Goal: Navigation & Orientation: Find specific page/section

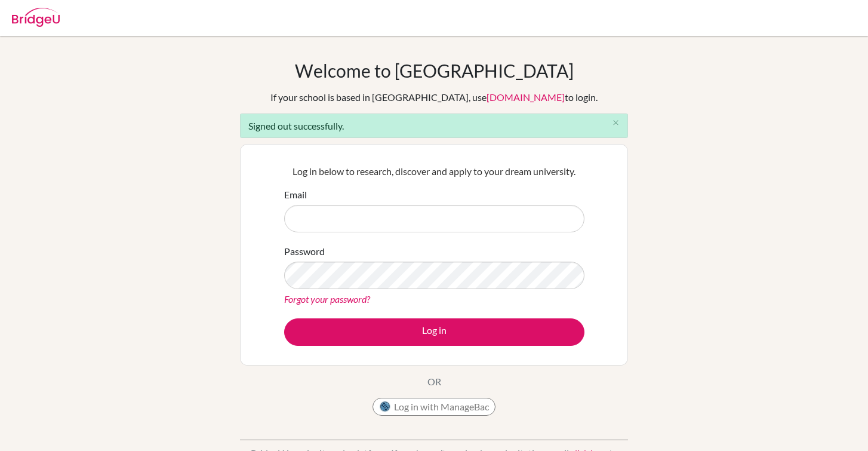
click at [464, 215] on input "Email" at bounding box center [434, 218] width 300 height 27
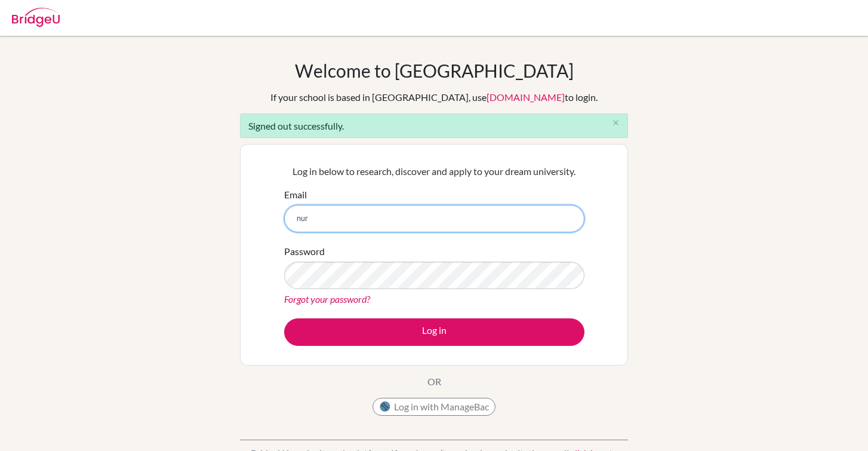
type input "[EMAIL_ADDRESS][DOMAIN_NAME]"
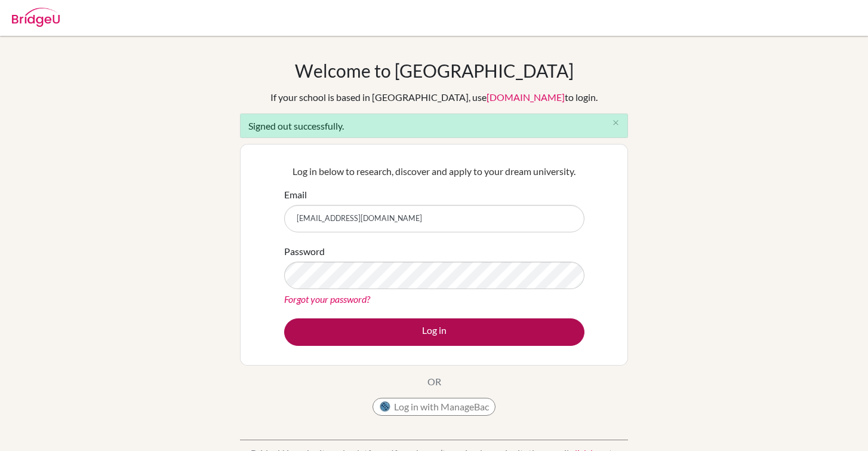
click at [449, 325] on button "Log in" at bounding box center [434, 331] width 300 height 27
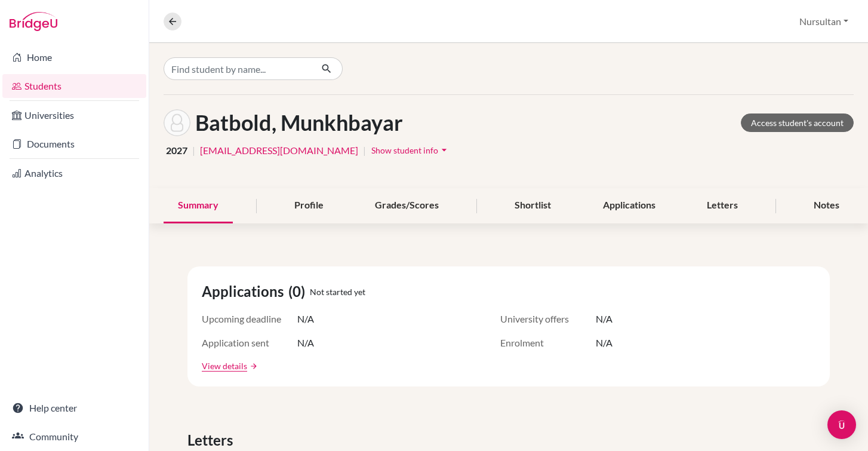
click at [438, 154] on icon "arrow_drop_down" at bounding box center [444, 150] width 12 height 12
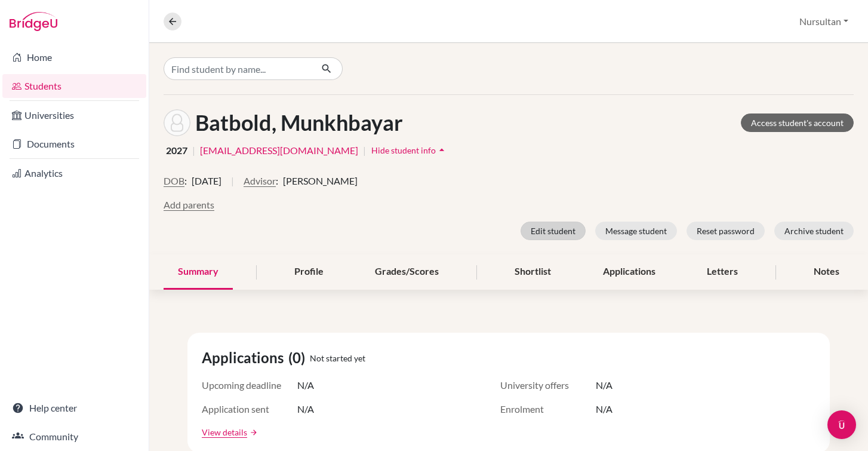
click at [556, 231] on button "Edit student" at bounding box center [553, 231] width 65 height 19
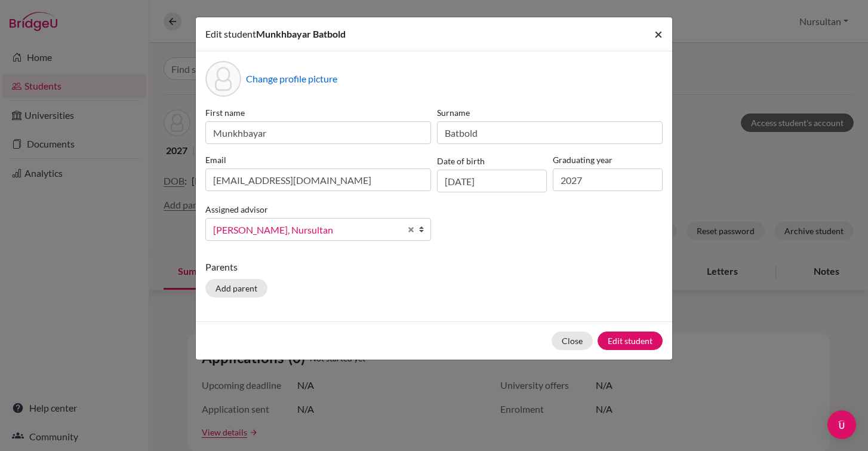
click at [659, 38] on span "×" at bounding box center [659, 33] width 8 height 17
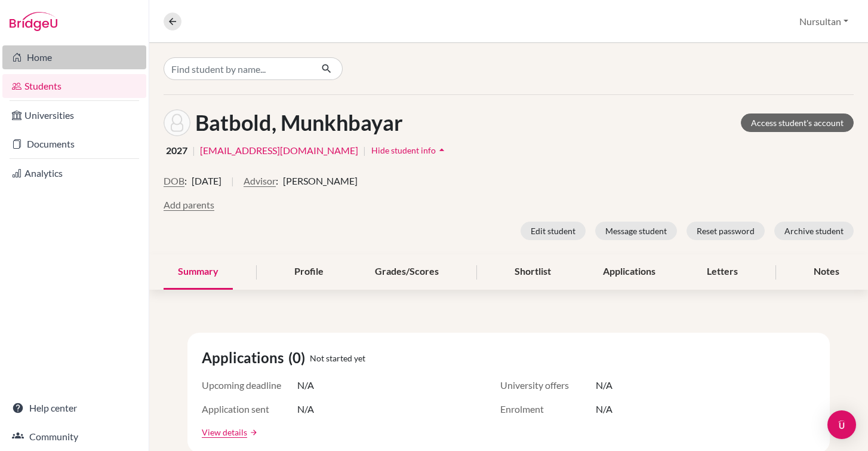
click at [90, 60] on link "Home" at bounding box center [74, 57] width 144 height 24
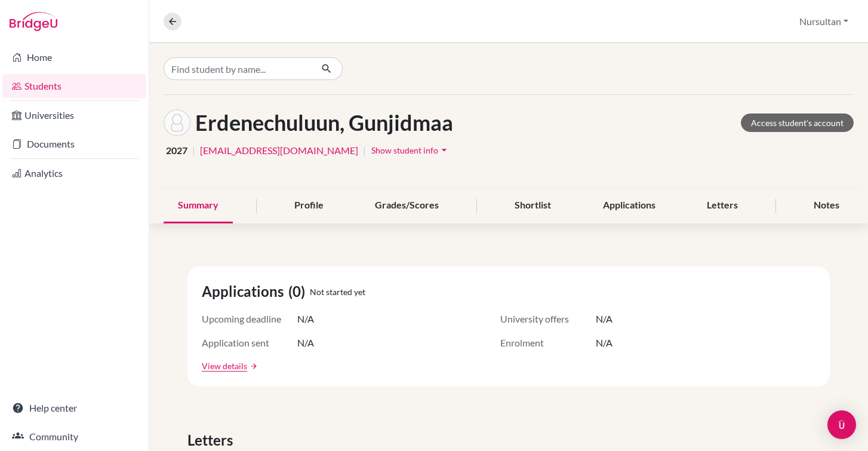
click at [38, 62] on link "Home" at bounding box center [74, 57] width 144 height 24
